Goal: Check status: Check status

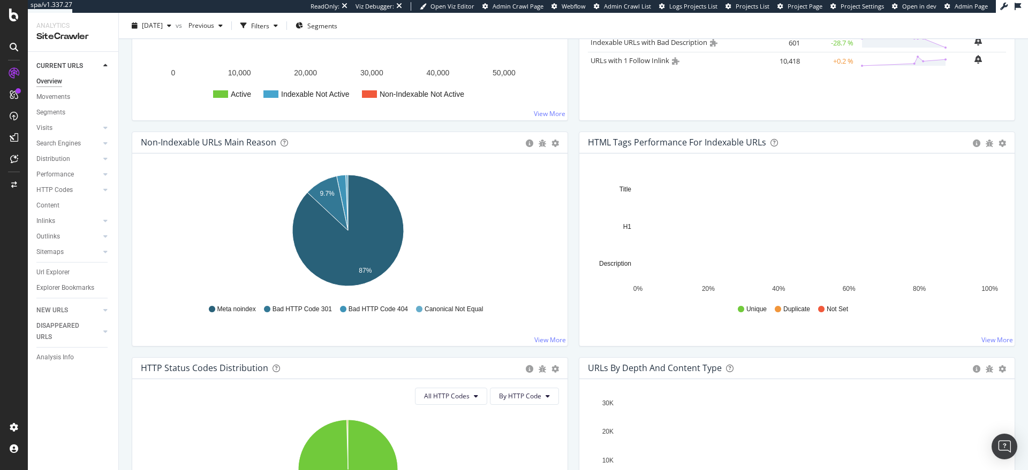
scroll to position [274, 0]
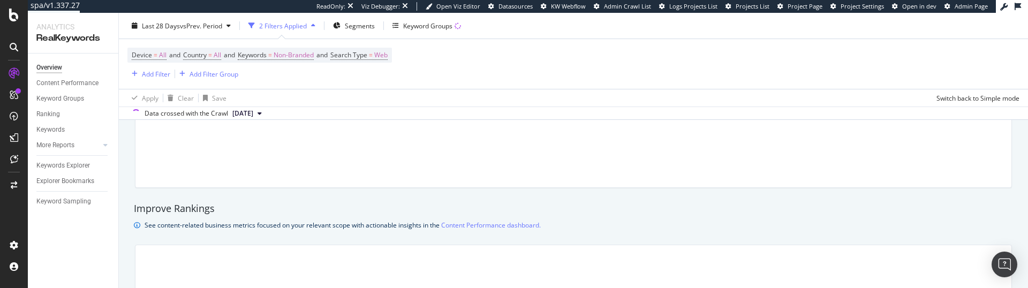
scroll to position [583, 0]
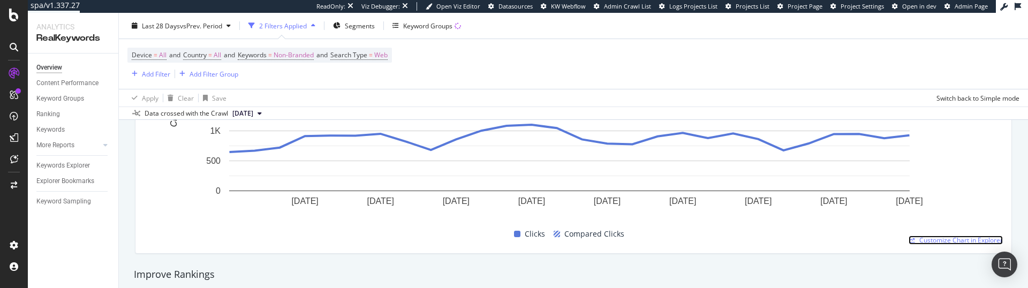
click at [948, 240] on span "Customize Chart in Explorer" at bounding box center [960, 239] width 83 height 9
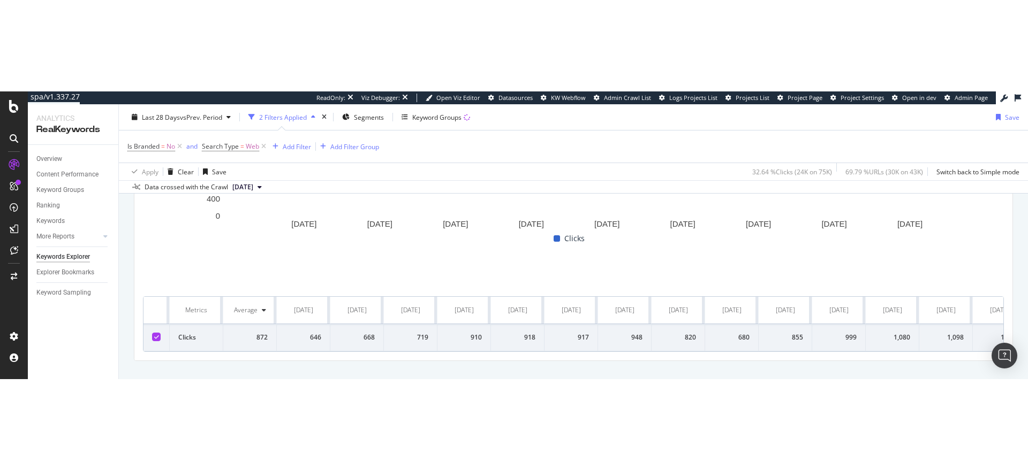
scroll to position [442, 0]
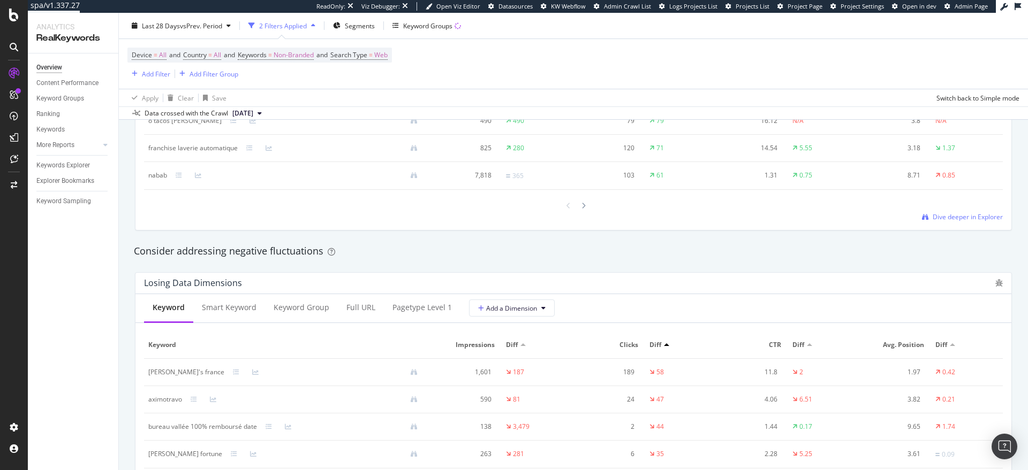
scroll to position [1114, 0]
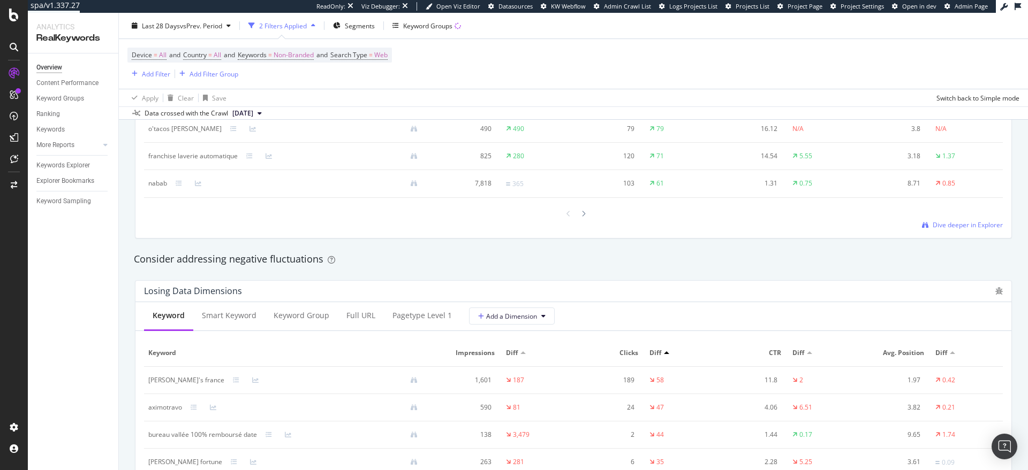
click at [991, 233] on div "Keyword Smart Keyword Keyword Group Full URL pagetype Level 1 Add a Dimension K…" at bounding box center [573, 117] width 876 height 242
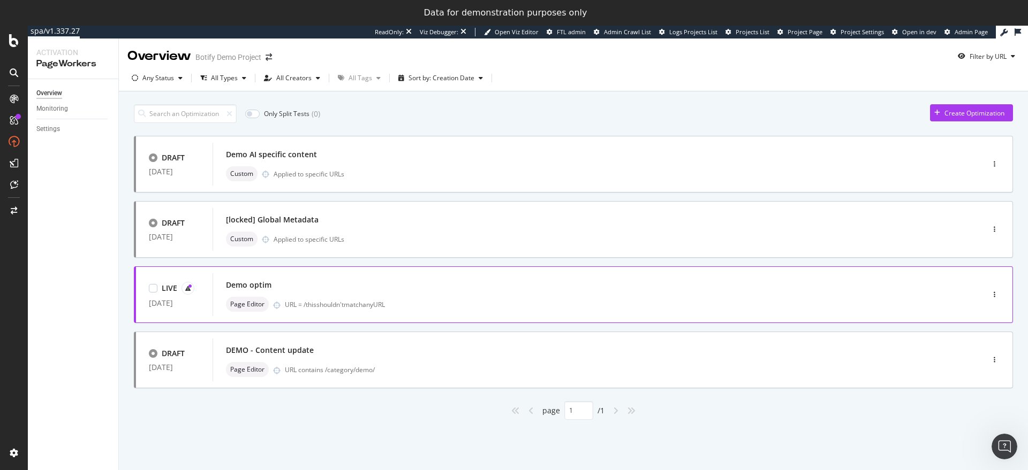
click at [390, 286] on div "Demo optim" at bounding box center [582, 285] width 712 height 15
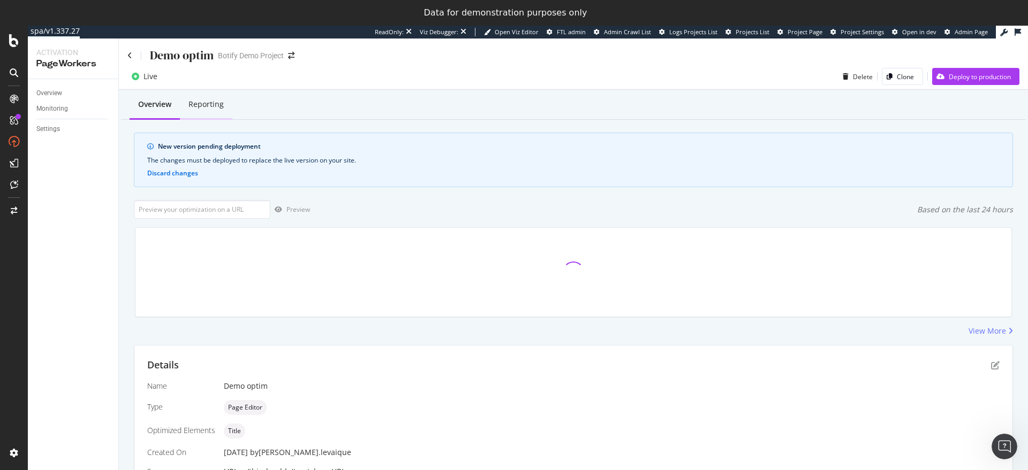
click at [223, 104] on div "Reporting" at bounding box center [206, 104] width 52 height 29
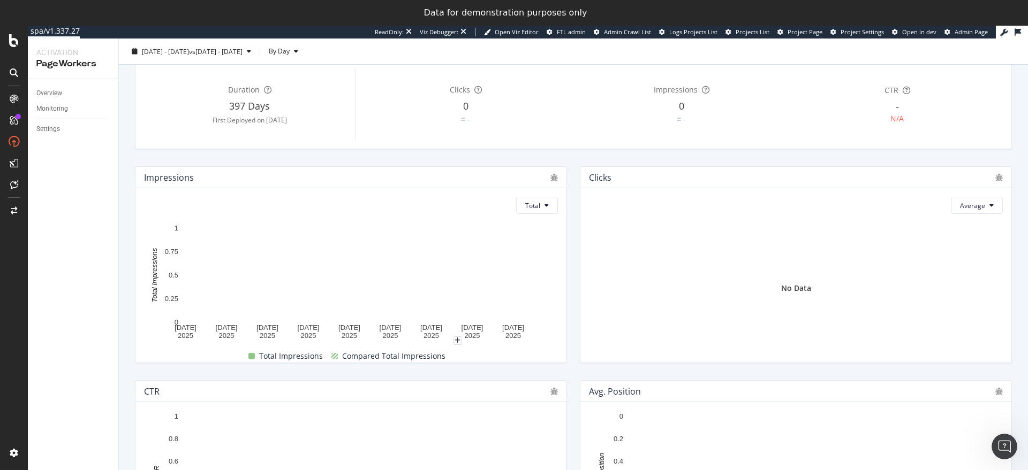
scroll to position [82, 0]
click at [573, 371] on div "Avg. position 19 Aug. 2025 22 Aug. 2025 25 Aug. 2025 28 Aug. 2025 31 Aug. 2025 …" at bounding box center [795, 478] width 445 height 214
